Goal: Information Seeking & Learning: Compare options

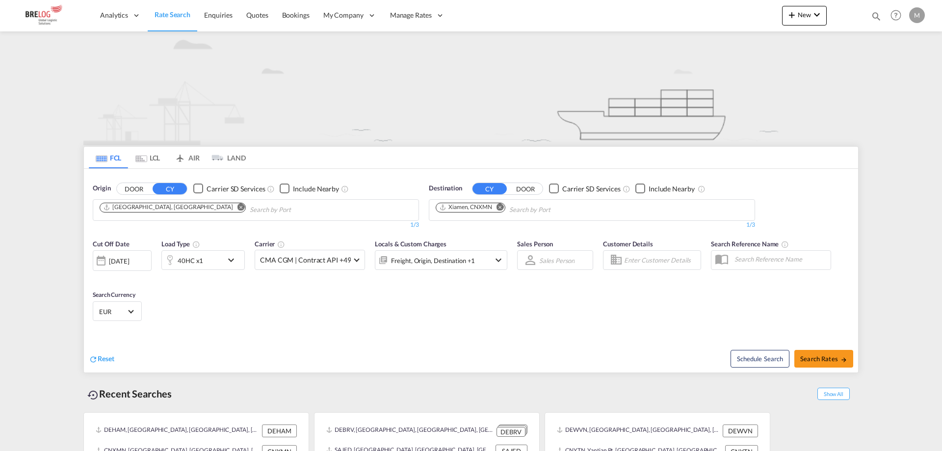
click at [232, 254] on md-icon "icon-chevron-down" at bounding box center [233, 260] width 17 height 12
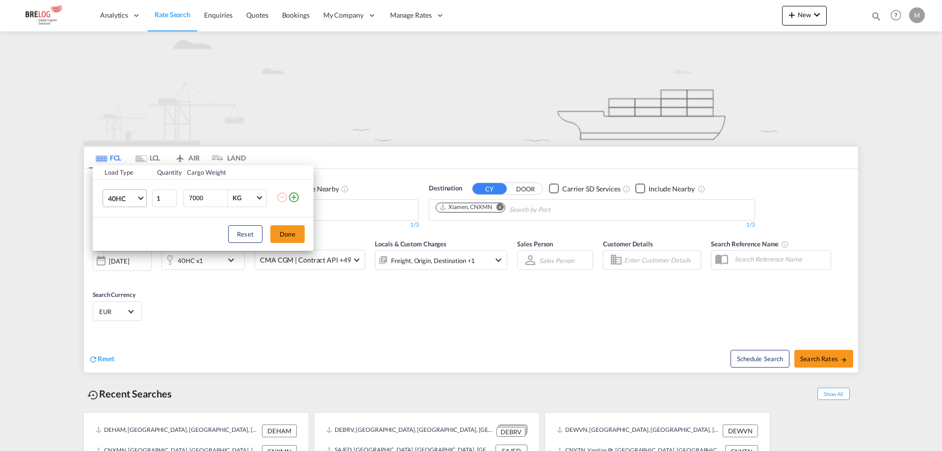
click at [140, 199] on span "Choose: \a40HC" at bounding box center [140, 196] width 5 height 5
click at [131, 152] on md-option "20GP" at bounding box center [133, 151] width 67 height 24
click at [366, 233] on div "Load Type Quantity Cargo Weight 20GP 1 7000 KG KG Load type addition is restric…" at bounding box center [471, 225] width 942 height 451
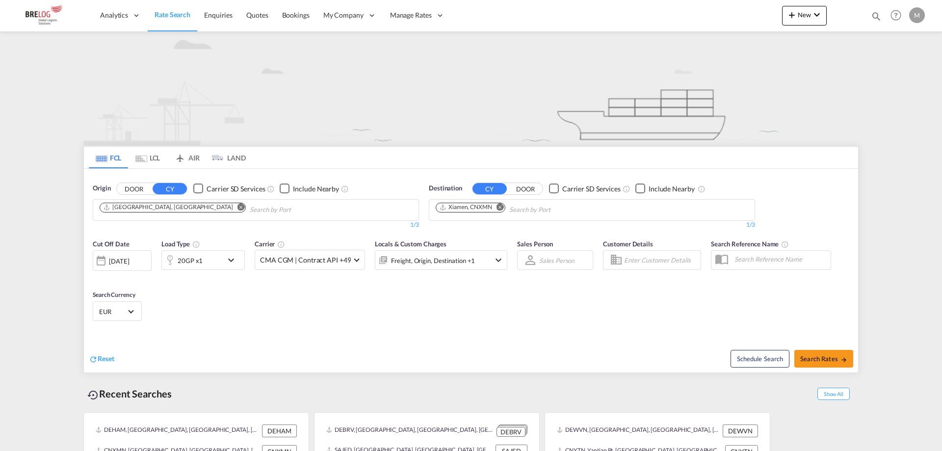
click at [500, 203] on md-icon "Remove" at bounding box center [499, 206] width 7 height 7
type input "frema"
click at [490, 129] on div "Frema ntle [GEOGRAPHIC_DATA] AUFRE" at bounding box center [511, 127] width 186 height 29
click at [822, 355] on span "Search Rates" at bounding box center [823, 359] width 47 height 8
type input "DEHAM to AUFRE / [DATE]"
